Goal: Task Accomplishment & Management: Manage account settings

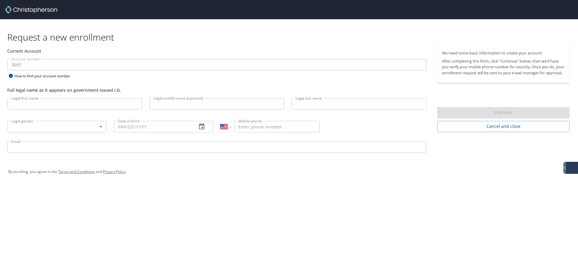
select select "US"
click at [36, 104] on input "Legal first name" at bounding box center [74, 103] width 135 height 11
drag, startPoint x: 30, startPoint y: 104, endPoint x: 70, endPoint y: 106, distance: 40.1
click at [70, 106] on input "[PERSON_NAME]" at bounding box center [74, 103] width 135 height 11
type input "Matthew"
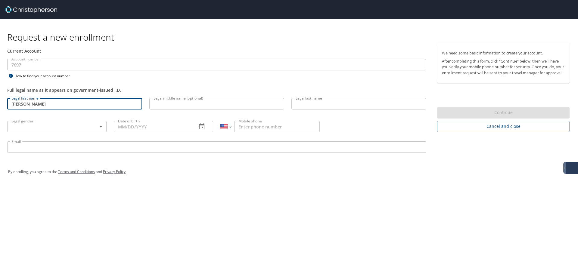
click at [305, 104] on input "Legal last name" at bounding box center [358, 103] width 135 height 11
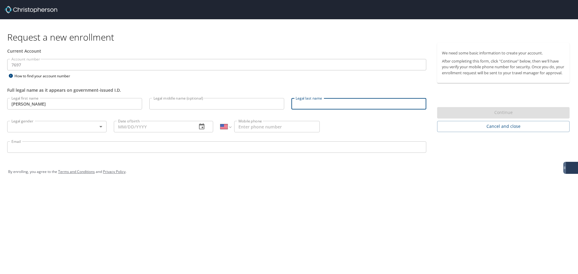
paste input "Bellamy"
type input "Bellamy"
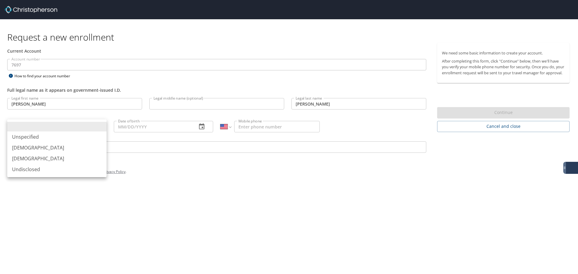
click at [69, 126] on body "Request a new enrollment Current Account Account number 7697 Account number How…" at bounding box center [289, 137] width 578 height 274
click at [41, 150] on li "Male" at bounding box center [56, 147] width 99 height 11
type input "Male"
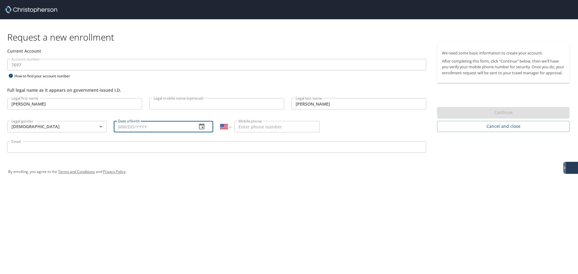
click at [136, 125] on input "Date of birth" at bounding box center [153, 126] width 78 height 11
type input "07/29/1986"
click at [274, 126] on input "Mobile phone" at bounding box center [276, 126] width 85 height 11
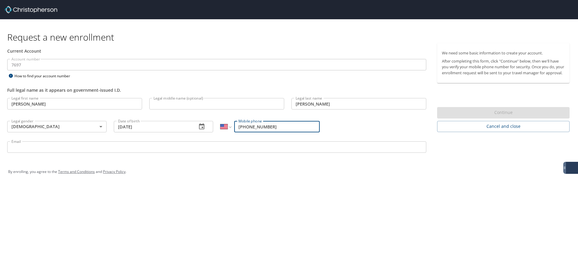
type input "(678) 227-0856"
click at [178, 144] on input "Email" at bounding box center [216, 146] width 419 height 11
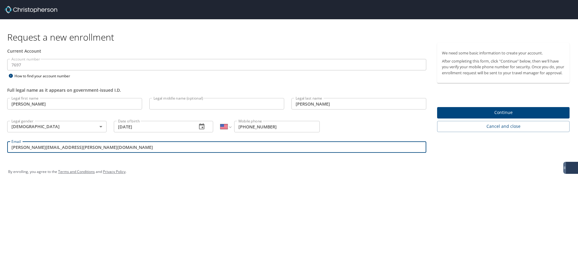
type input "matthew.bellamy@medicalsolutions.com"
click at [433, 196] on div "Request a new enrollment Current Account Account number 7697 Account number How…" at bounding box center [289, 137] width 578 height 274
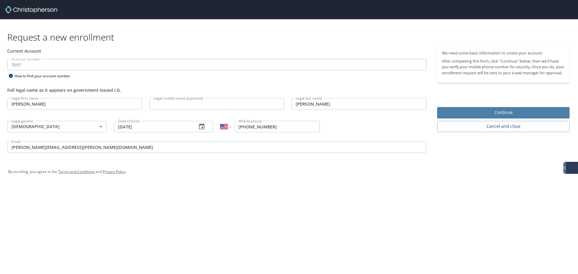
click at [484, 116] on span "Continue" at bounding box center [503, 113] width 123 height 8
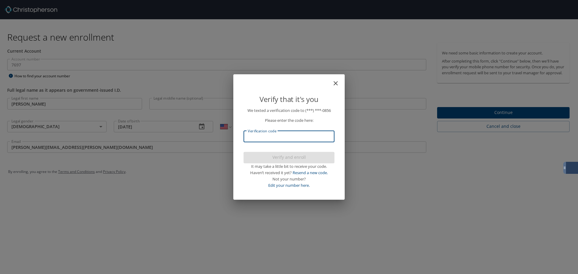
click at [284, 138] on input "Verification code" at bounding box center [288, 136] width 91 height 11
type input "348891"
click at [286, 155] on span "Verify and enroll" at bounding box center [288, 158] width 81 height 8
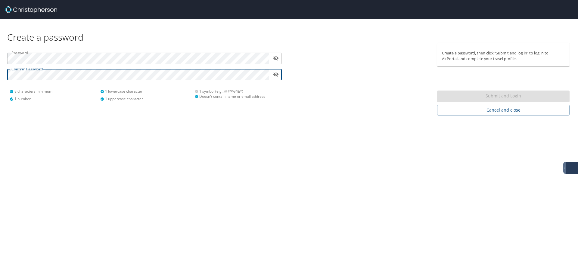
click at [343, 132] on div "Create a password Password ​ Confirm Password ​ 8 characters minimum 1 number 1…" at bounding box center [289, 137] width 578 height 274
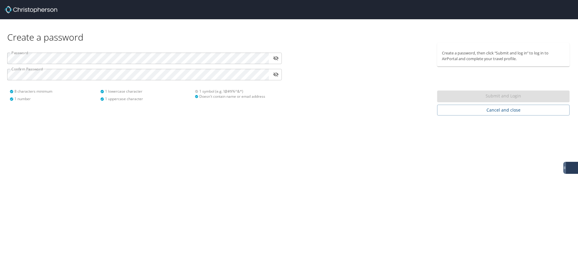
click at [463, 97] on div "Submit and Login" at bounding box center [503, 97] width 132 height 12
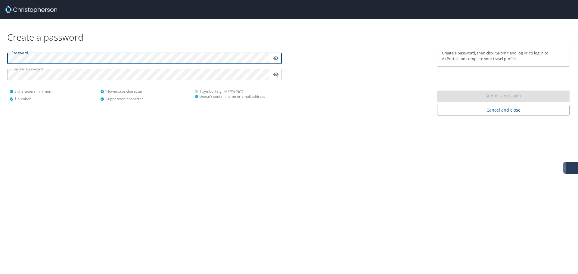
click at [0, 62] on div "Password ​ Confirm Password ​ 8 characters minimum 1 number 1 lowercase charact…" at bounding box center [144, 79] width 289 height 73
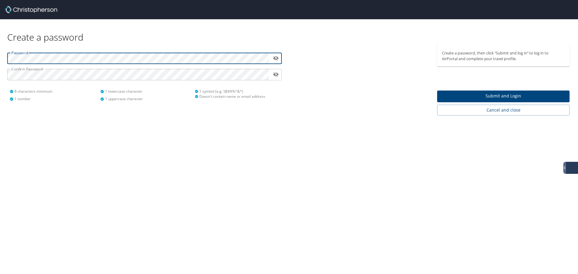
click at [467, 96] on span "Submit and Login" at bounding box center [503, 96] width 123 height 8
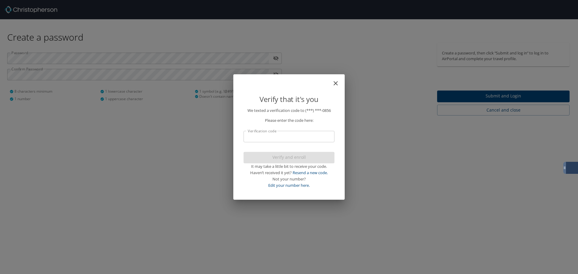
click at [285, 137] on input "Verification code" at bounding box center [288, 136] width 91 height 11
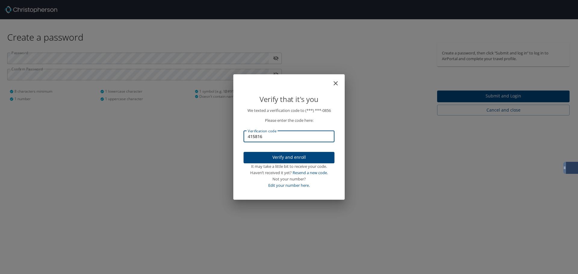
type input "415816"
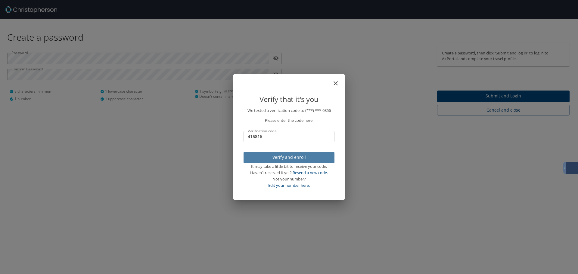
click at [285, 155] on span "Verify and enroll" at bounding box center [288, 158] width 81 height 8
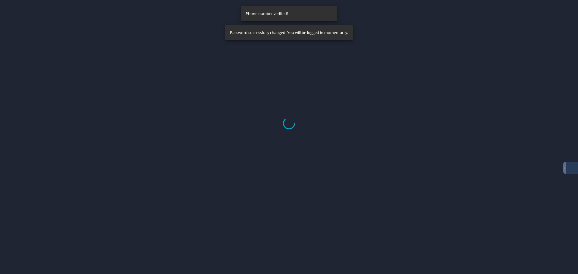
select select "US"
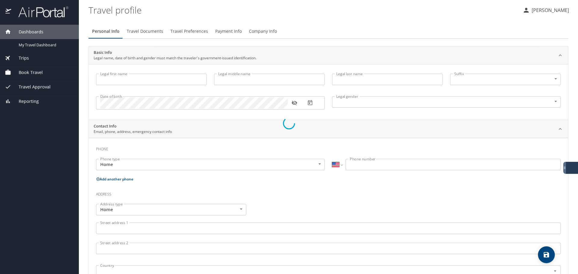
type input "Matthew"
type input "Bellamy"
type input "Male"
select select "US"
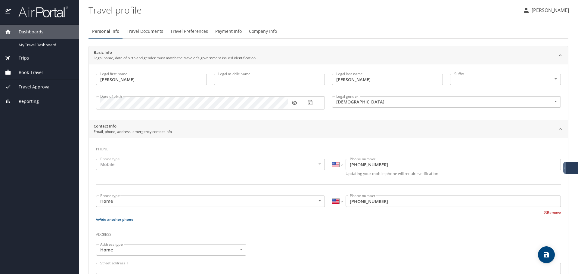
click at [144, 164] on div "Mobile" at bounding box center [210, 164] width 229 height 11
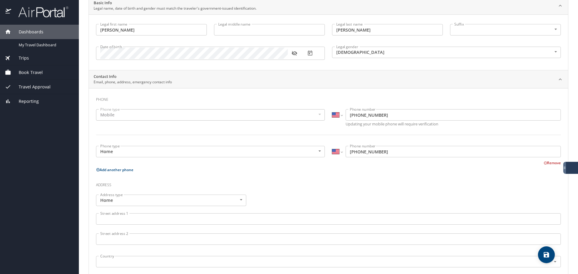
scroll to position [60, 0]
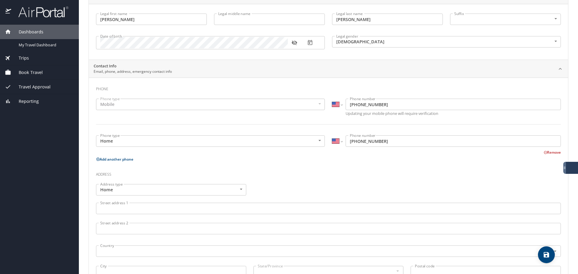
click at [319, 104] on div "Mobile" at bounding box center [210, 104] width 229 height 11
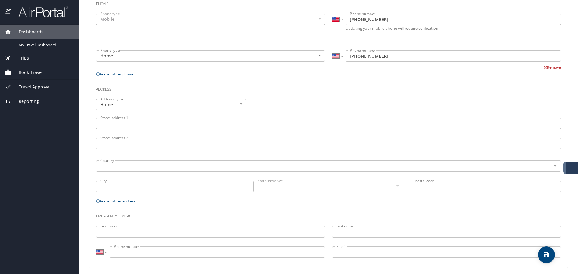
scroll to position [149, 0]
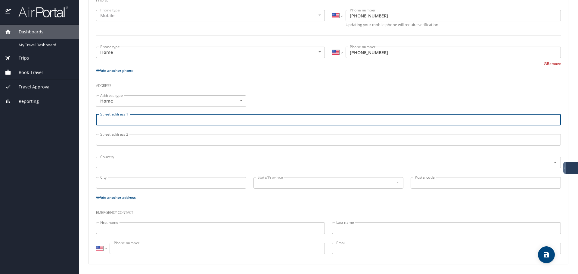
click at [113, 116] on input "Street address 1" at bounding box center [328, 119] width 465 height 11
type input "513 Cordova Palms Pkwy"
click at [109, 160] on input "text" at bounding box center [319, 163] width 443 height 8
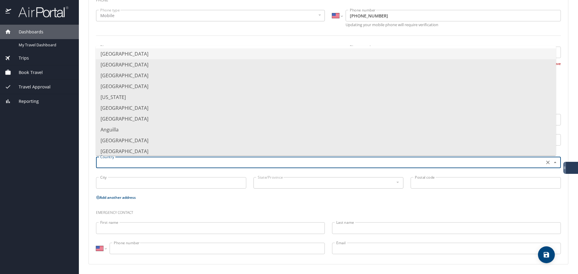
click at [136, 54] on li "United States of America" at bounding box center [326, 53] width 460 height 11
type input "United States of America"
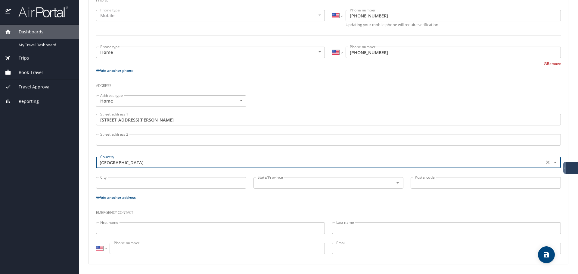
click at [132, 179] on input "City" at bounding box center [171, 182] width 150 height 11
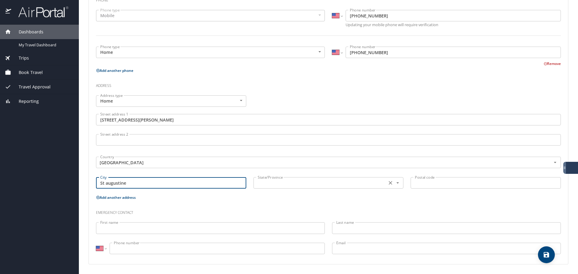
type input "St augustine"
click at [289, 187] on input "text" at bounding box center [319, 183] width 129 height 8
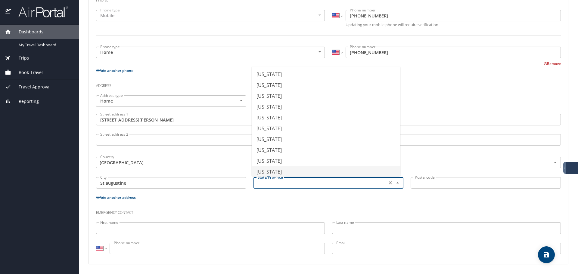
click at [274, 173] on li "Florida" at bounding box center [326, 171] width 149 height 11
type input "Florida"
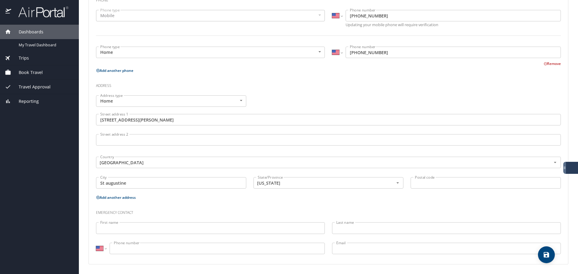
click at [527, 181] on input "Postal code" at bounding box center [485, 182] width 150 height 11
type input "32095"
click at [207, 201] on p "Add another address" at bounding box center [328, 198] width 465 height 8
click at [543, 253] on icon "save" at bounding box center [546, 254] width 7 height 7
select select "US"
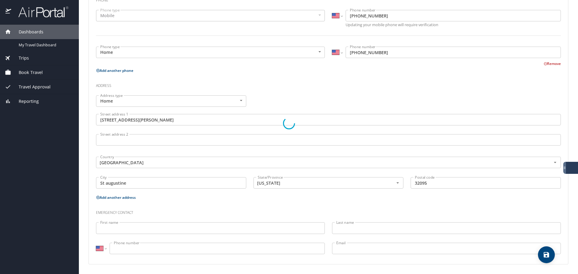
select select "US"
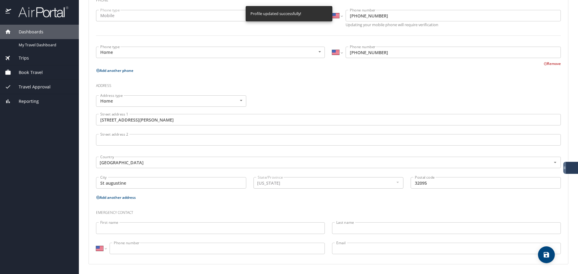
select select "US"
click at [213, 209] on h3 "Emergency contact" at bounding box center [328, 211] width 465 height 10
click at [539, 255] on span "save" at bounding box center [546, 254] width 17 height 7
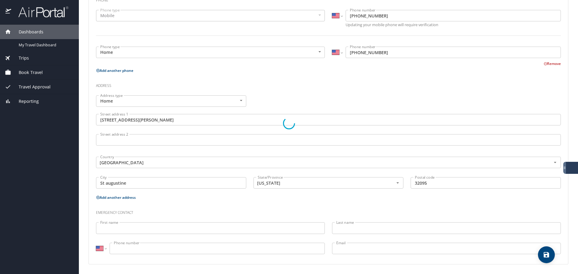
click at [45, 43] on div at bounding box center [289, 123] width 578 height 301
select select "US"
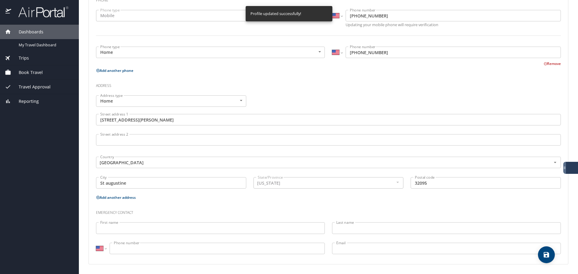
select select "US"
click at [42, 45] on span "My Travel Dashboard" at bounding box center [45, 45] width 53 height 6
